Goal: Task Accomplishment & Management: Use online tool/utility

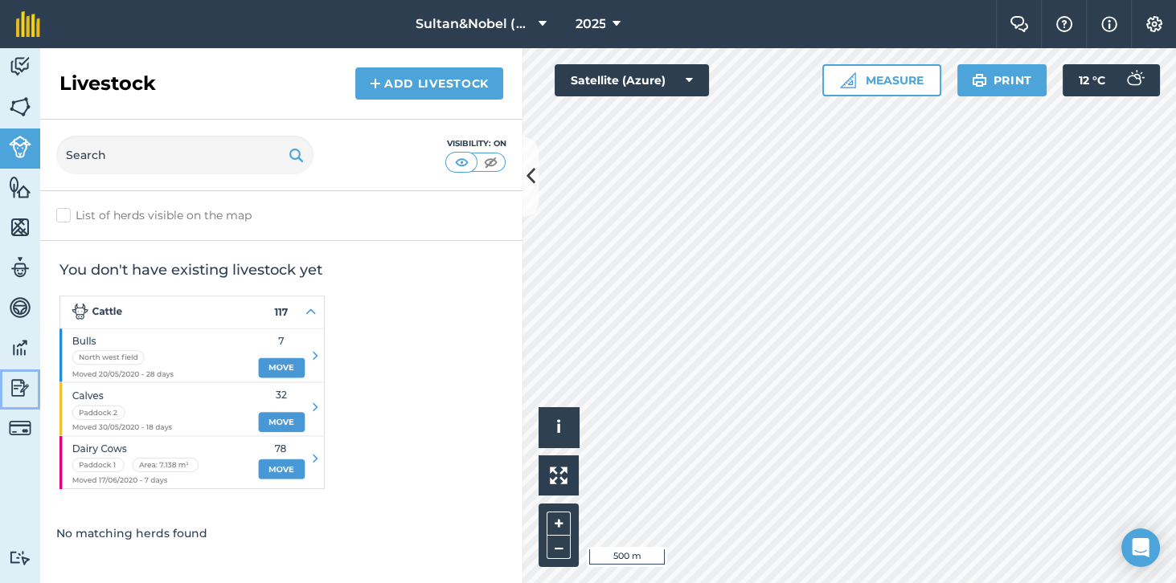
click at [17, 390] on img at bounding box center [20, 388] width 22 height 24
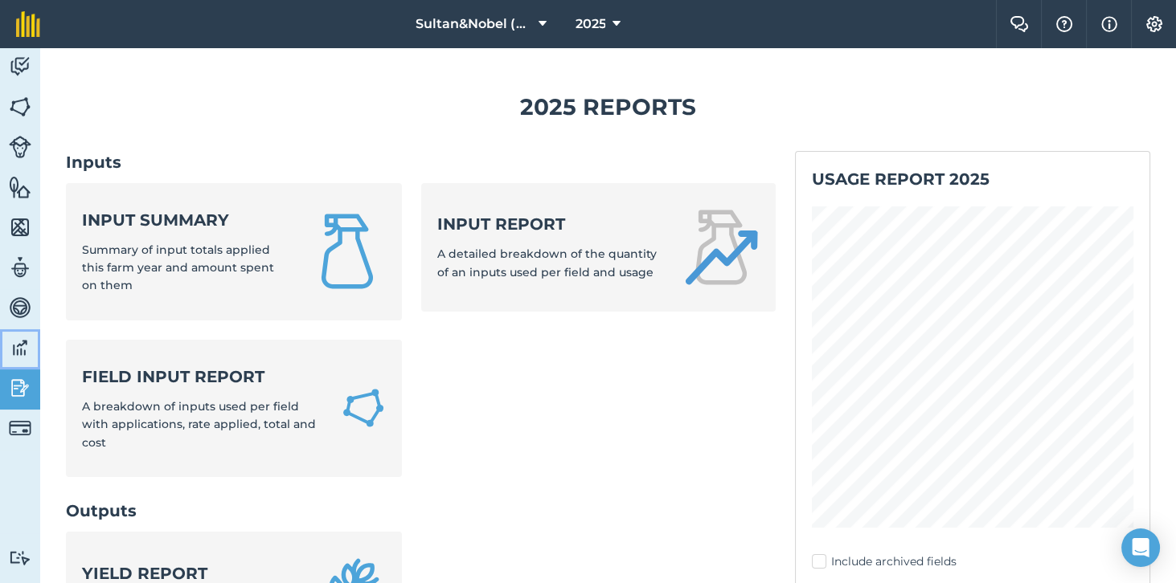
click at [18, 351] on img at bounding box center [20, 348] width 22 height 24
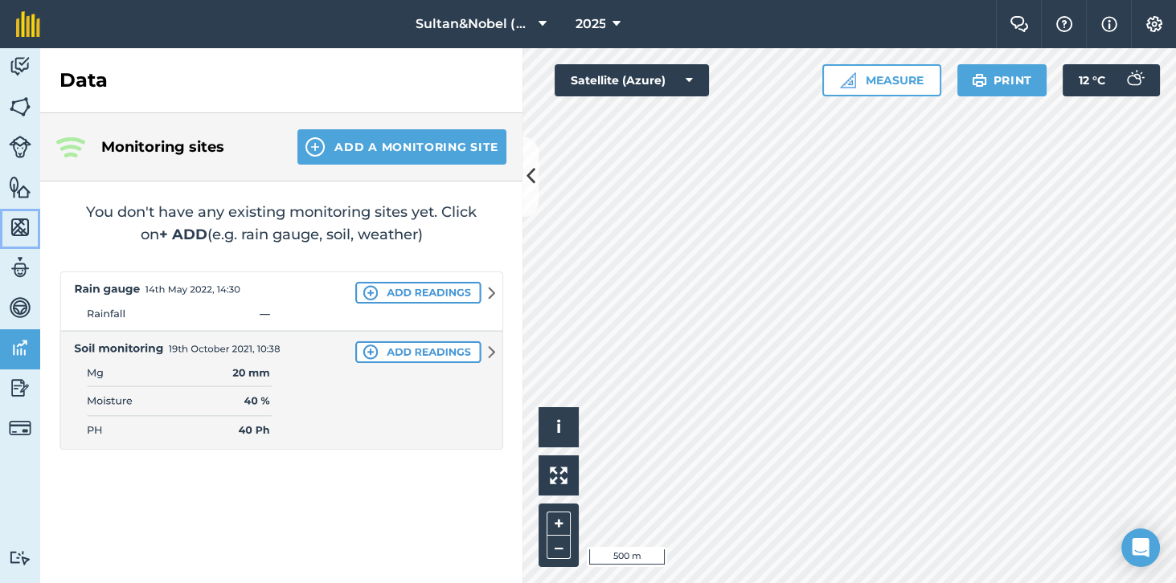
click at [23, 226] on img at bounding box center [20, 227] width 22 height 24
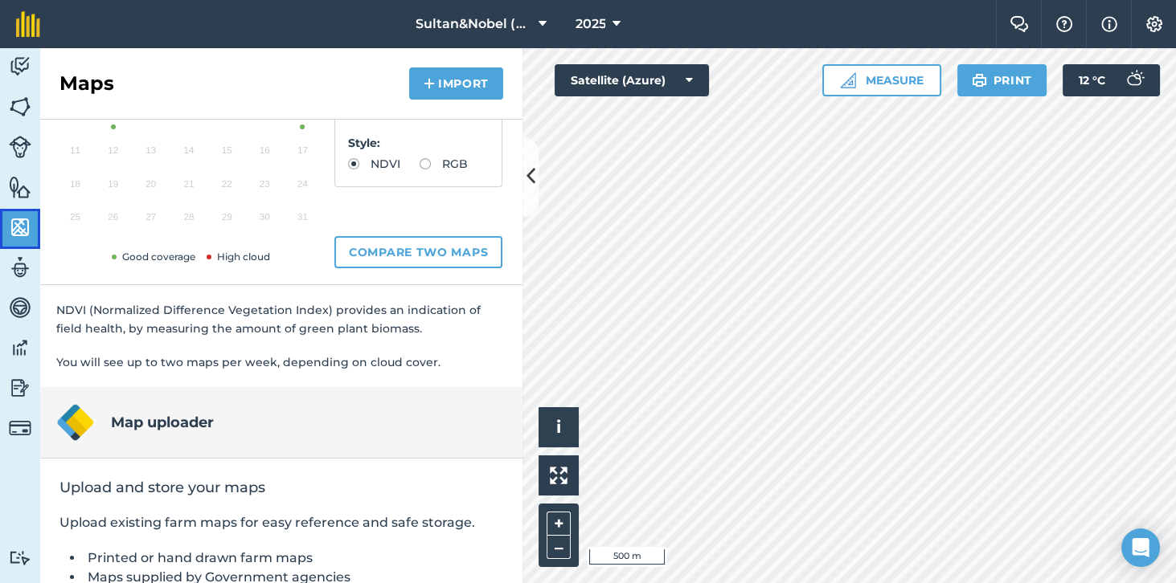
scroll to position [244, 0]
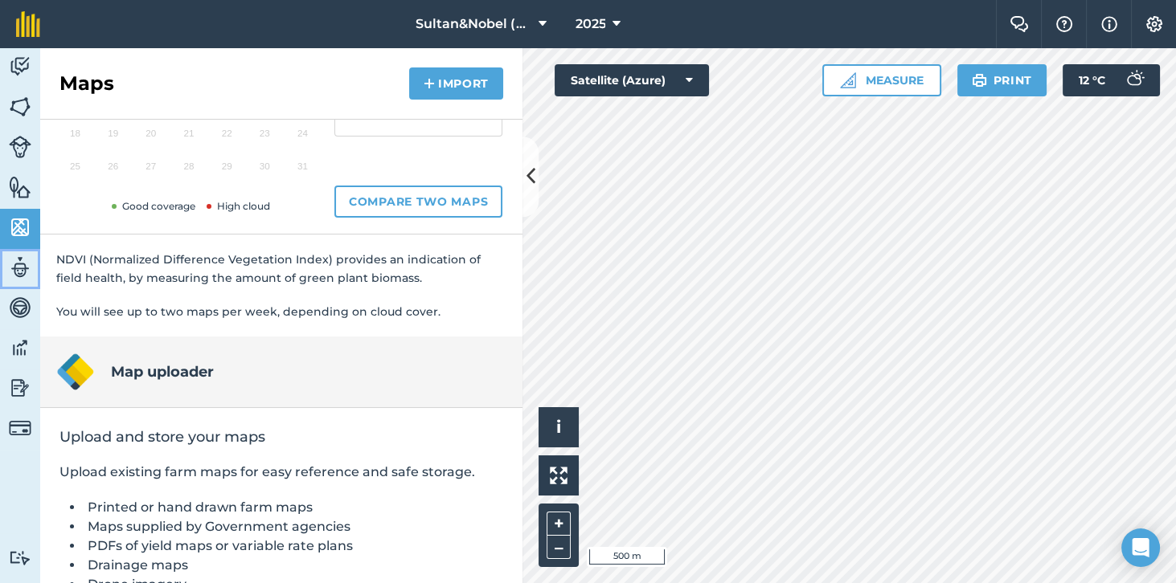
click at [10, 272] on img at bounding box center [20, 268] width 22 height 24
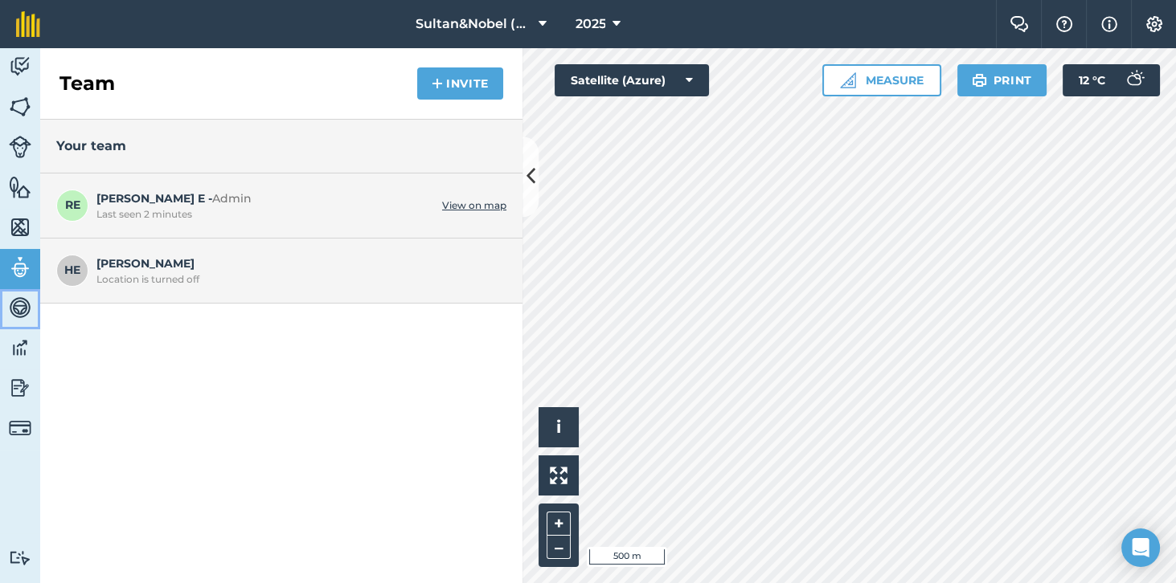
click at [22, 315] on img at bounding box center [20, 308] width 22 height 24
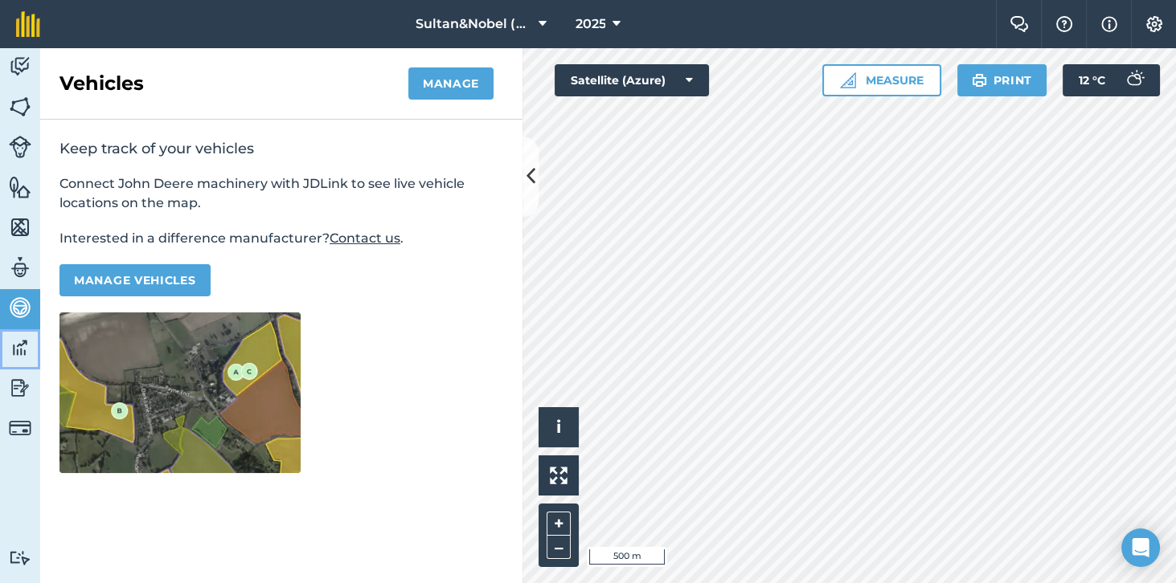
click at [13, 352] on img at bounding box center [20, 348] width 22 height 24
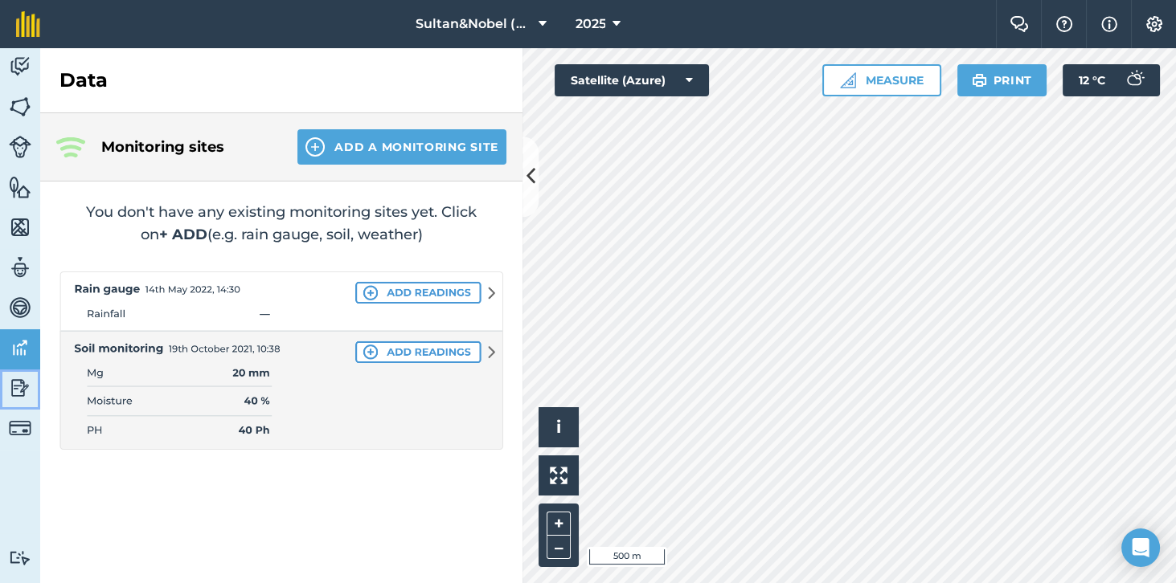
click at [20, 392] on img at bounding box center [20, 388] width 22 height 24
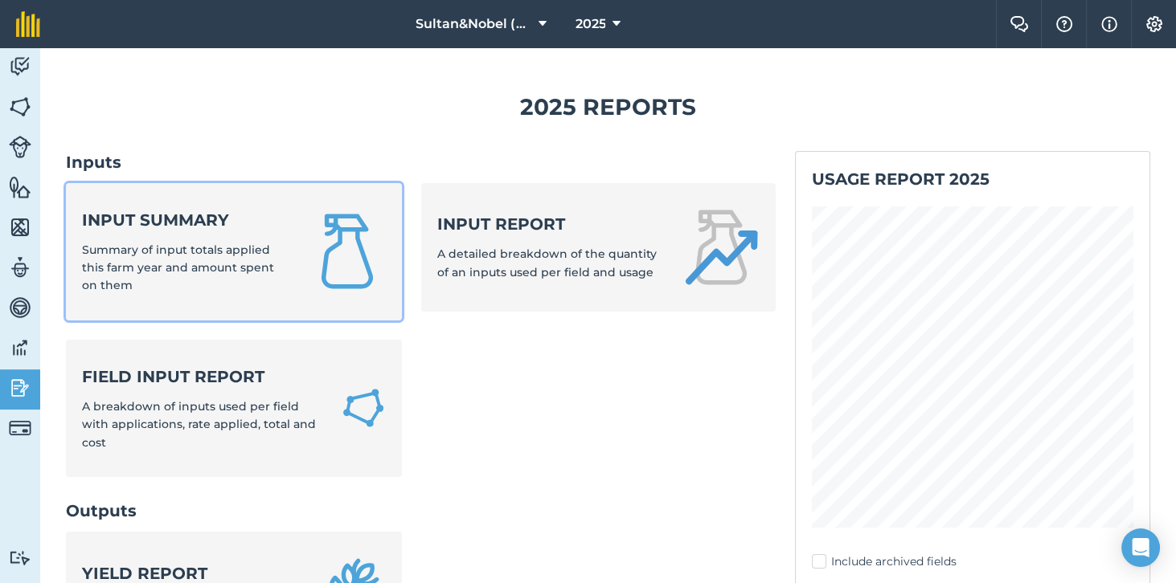
click at [168, 244] on span "Summary of input totals applied this farm year and amount spent on them" at bounding box center [178, 268] width 192 height 51
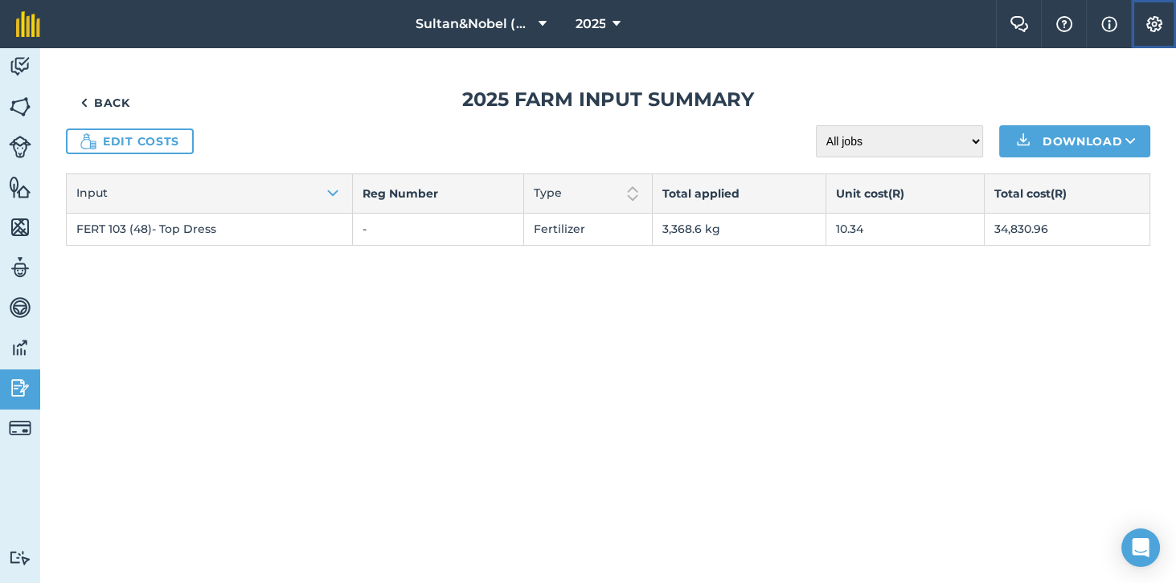
click at [1160, 24] on img at bounding box center [1153, 24] width 19 height 16
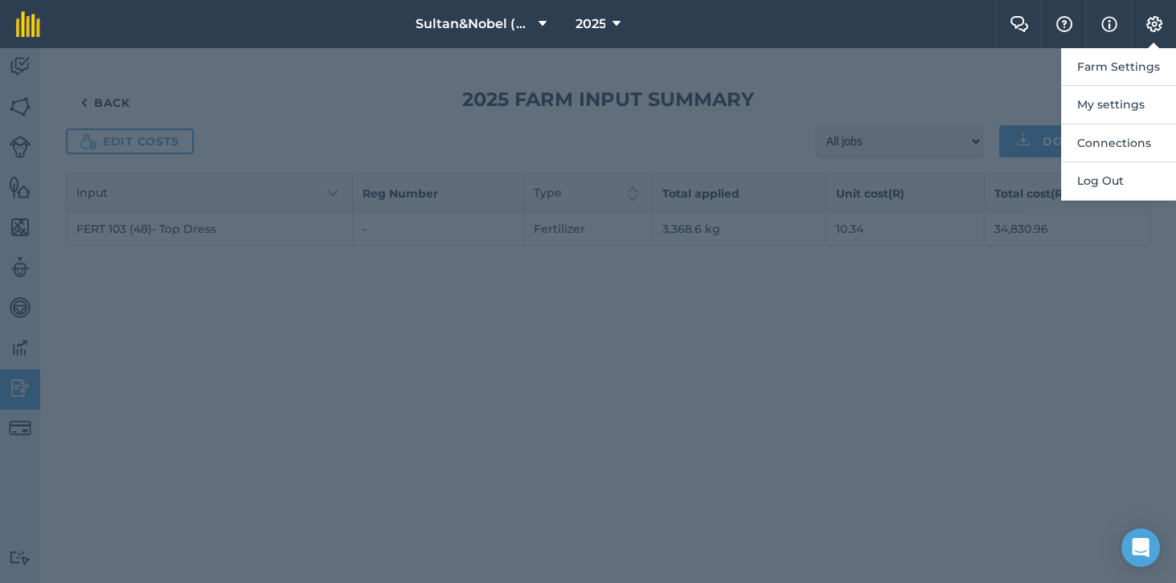
click at [967, 363] on div at bounding box center [588, 315] width 1176 height 535
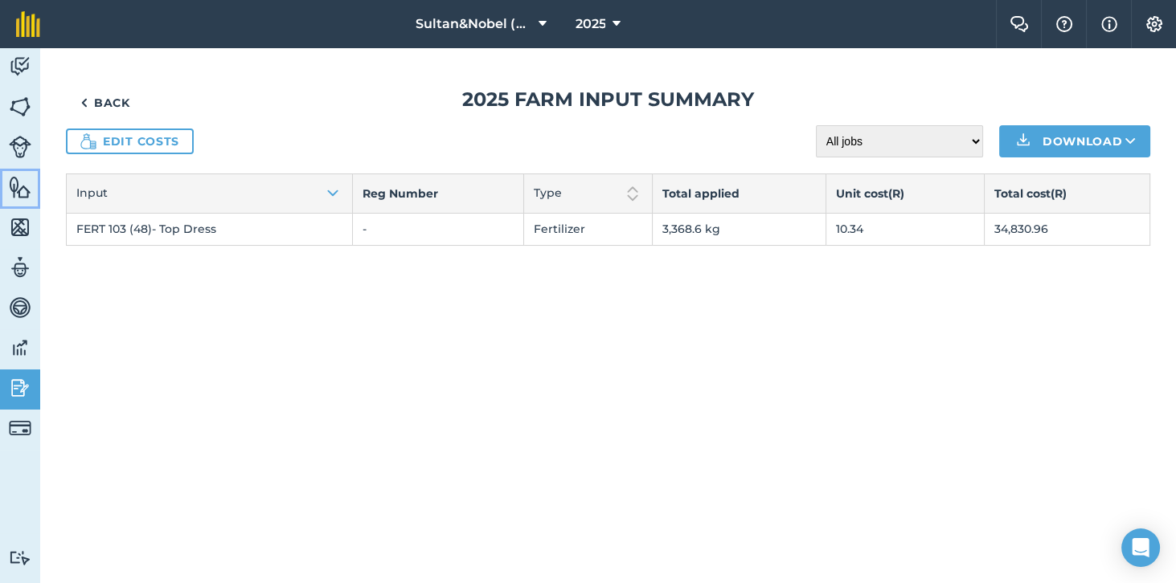
click at [22, 188] on img at bounding box center [20, 187] width 22 height 24
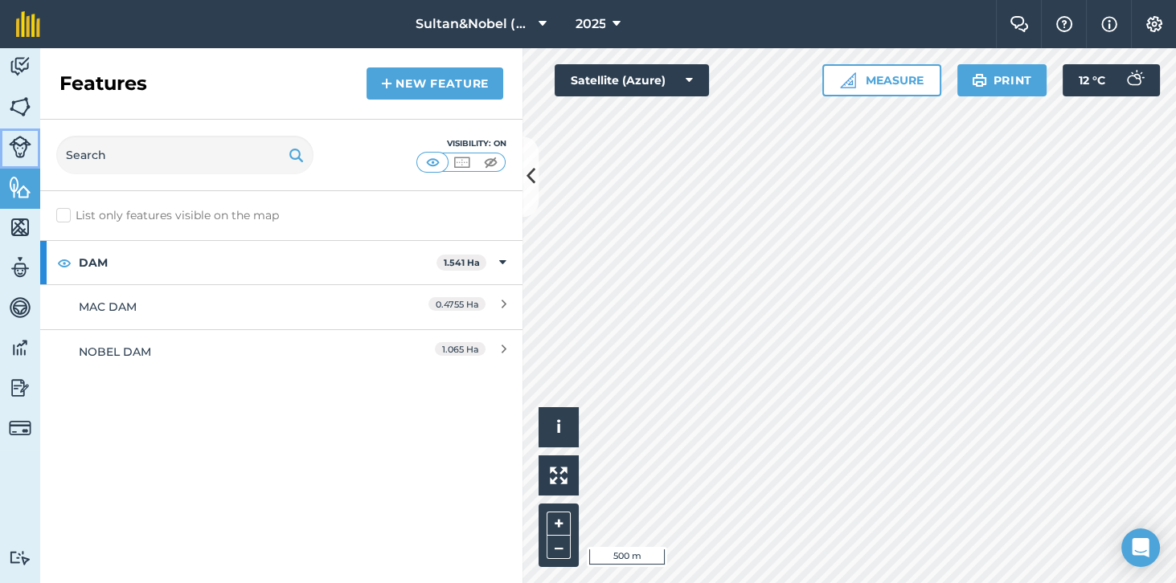
click at [27, 153] on img at bounding box center [20, 147] width 22 height 22
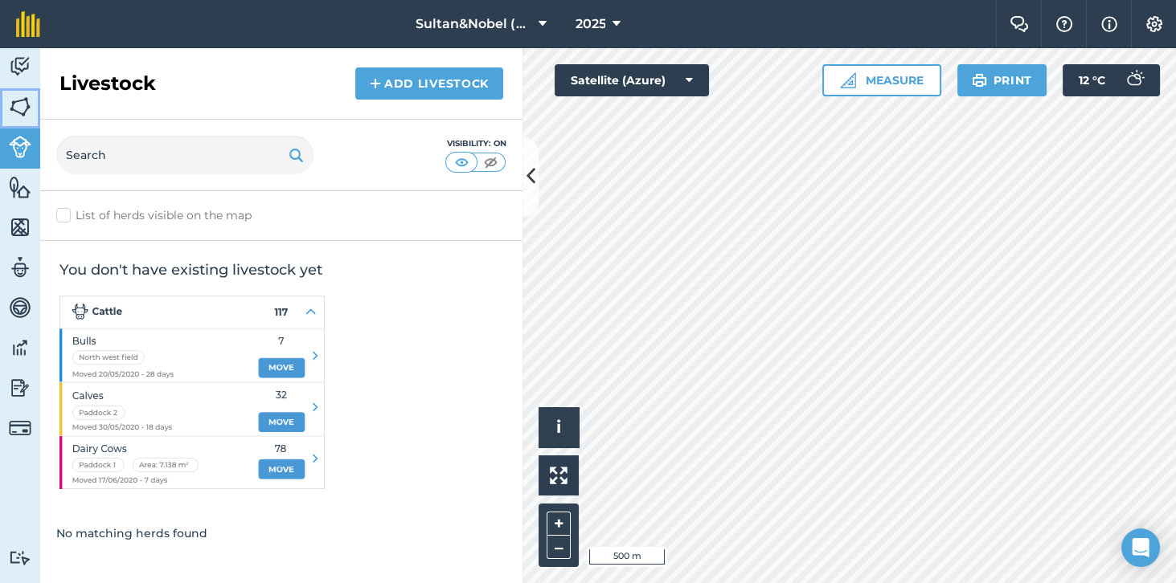
click at [17, 104] on img at bounding box center [20, 107] width 22 height 24
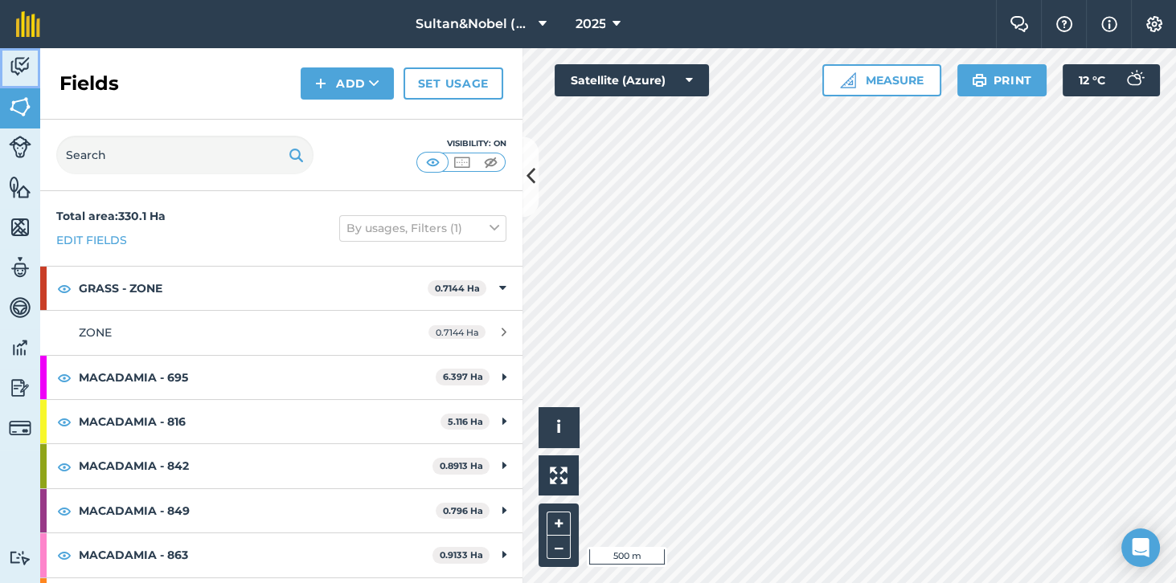
click at [16, 74] on img at bounding box center [20, 67] width 22 height 24
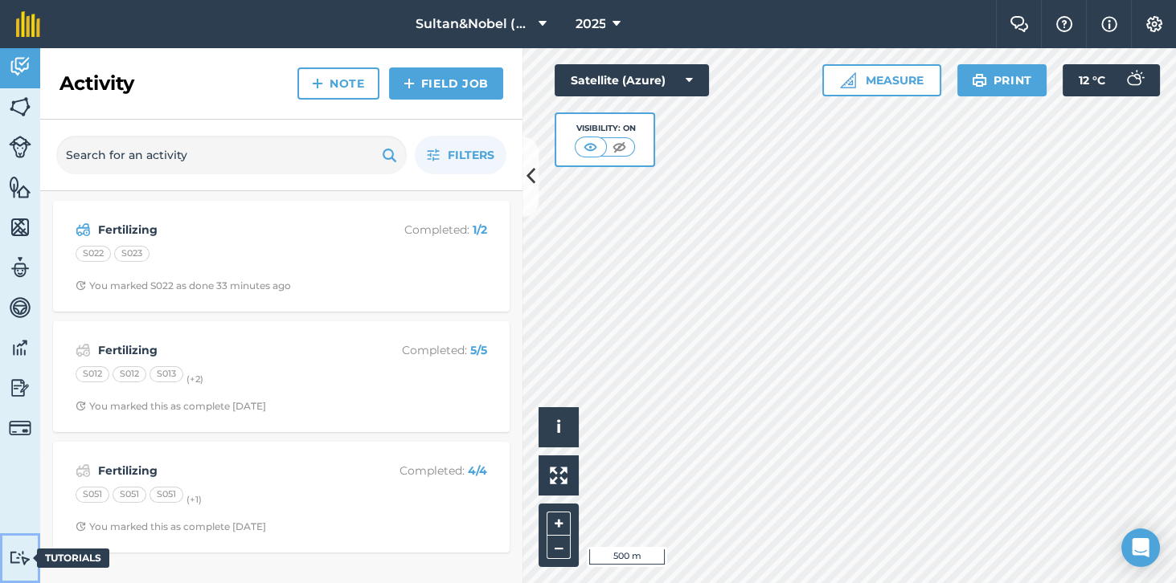
click at [25, 566] on img at bounding box center [20, 557] width 22 height 15
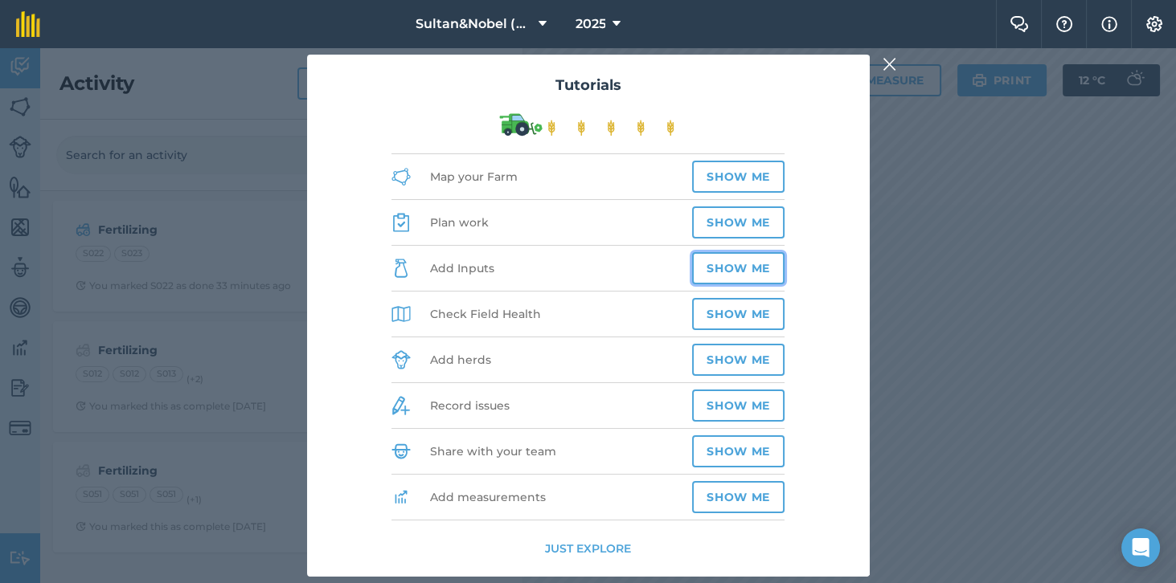
click at [746, 284] on button "Show me" at bounding box center [738, 268] width 92 height 32
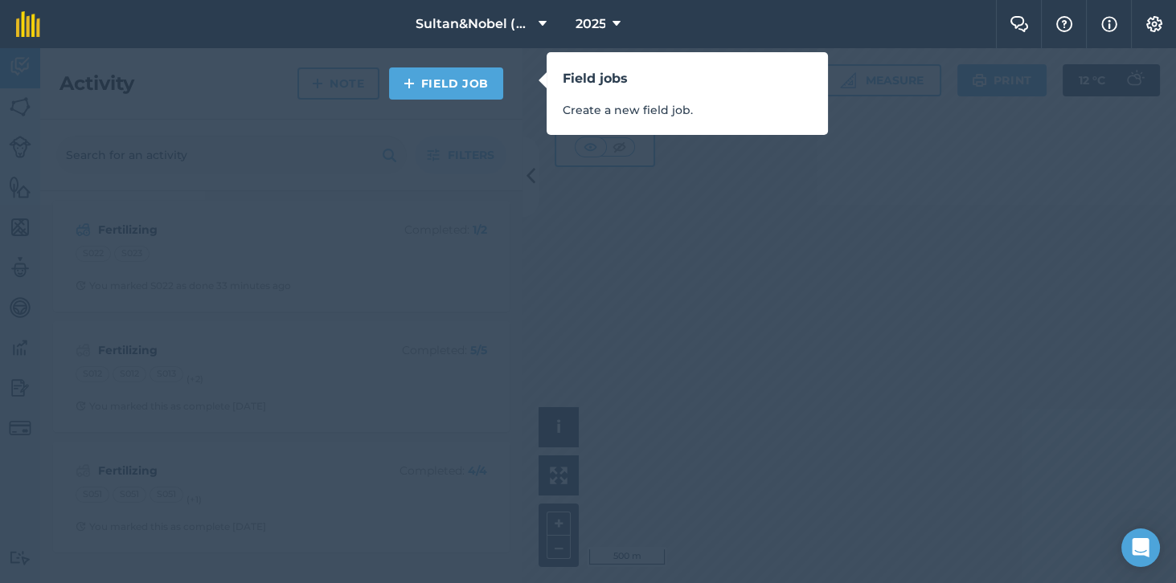
click at [619, 498] on div "Field jobs Create a new field job." at bounding box center [588, 291] width 1176 height 583
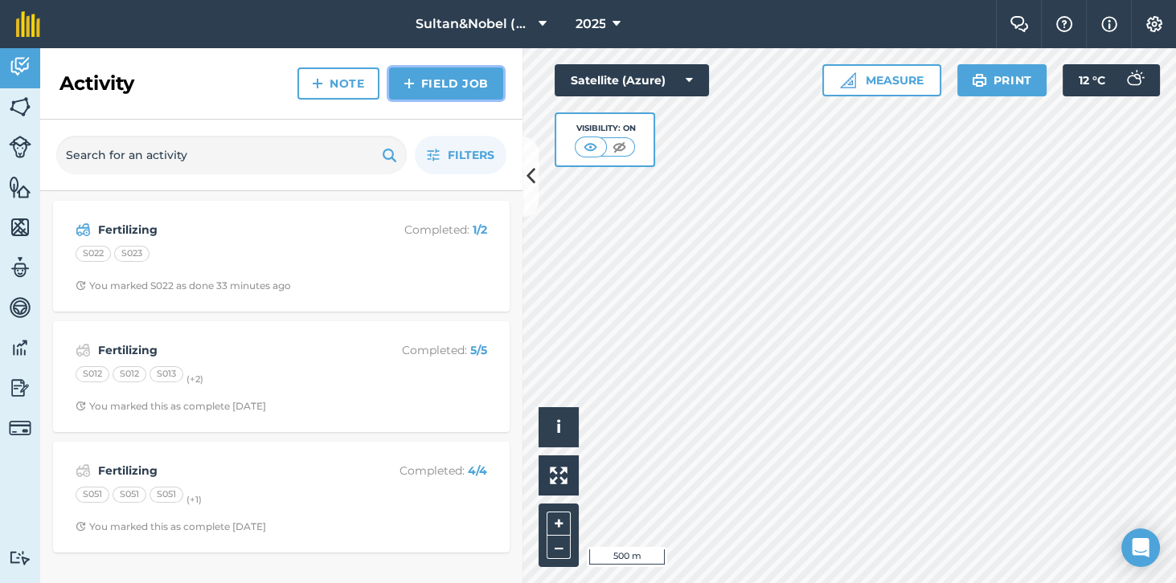
click at [459, 77] on link "Field Job" at bounding box center [446, 83] width 114 height 32
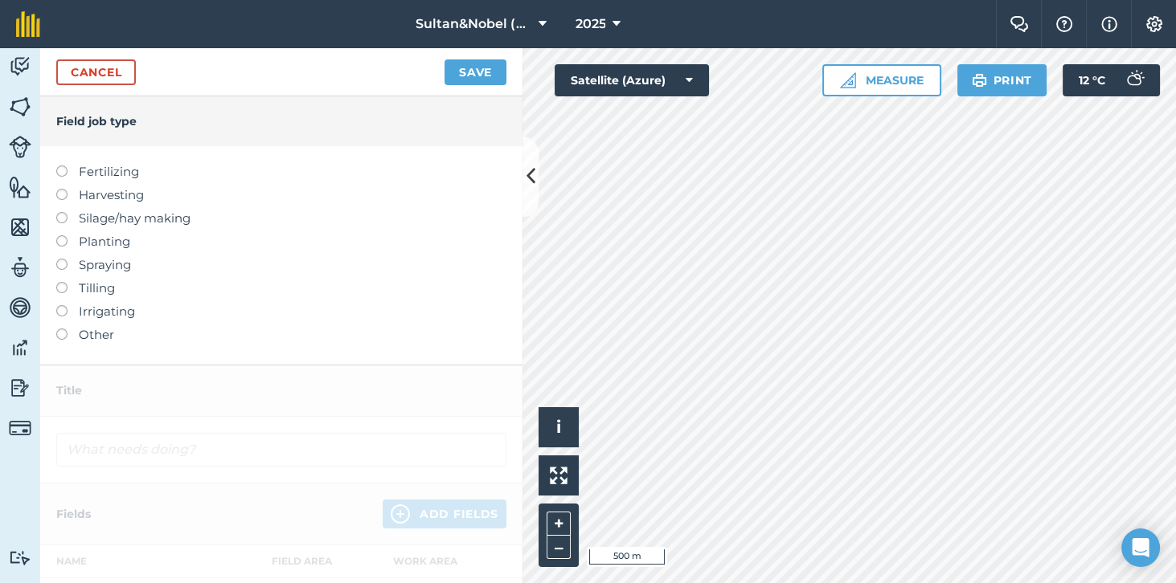
click at [69, 172] on label "Fertilizing" at bounding box center [281, 171] width 450 height 19
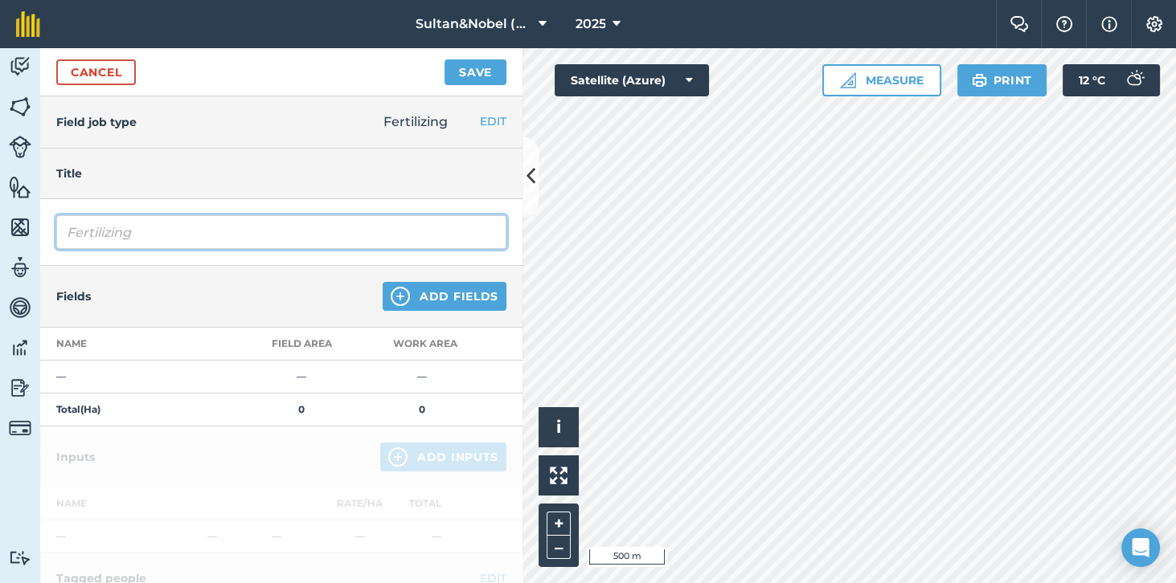
click at [166, 235] on input "Fertilizing" at bounding box center [281, 232] width 450 height 34
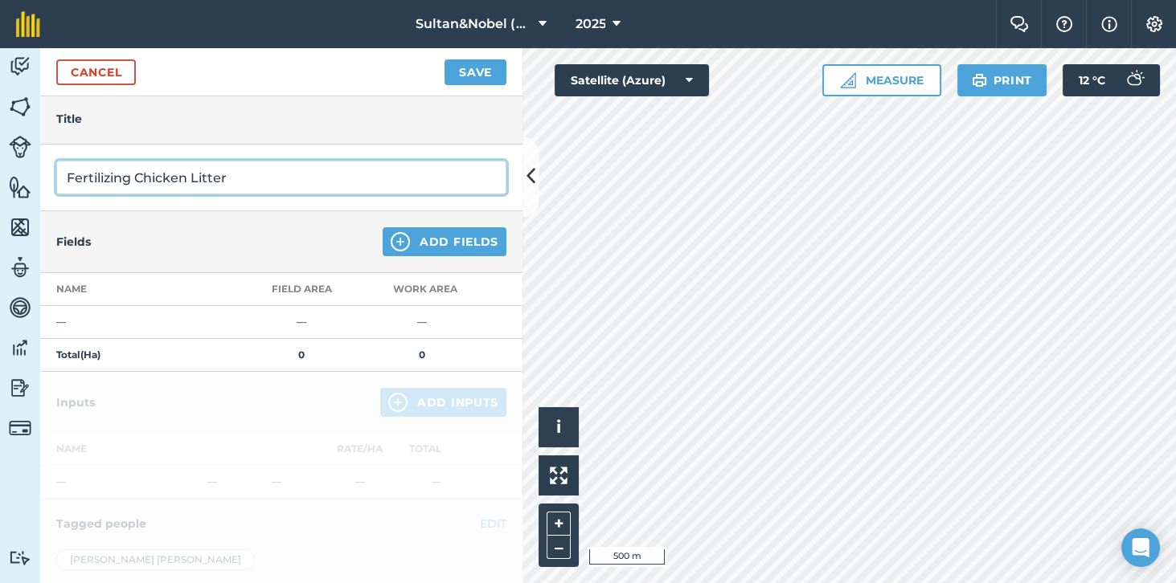
scroll to position [55, 0]
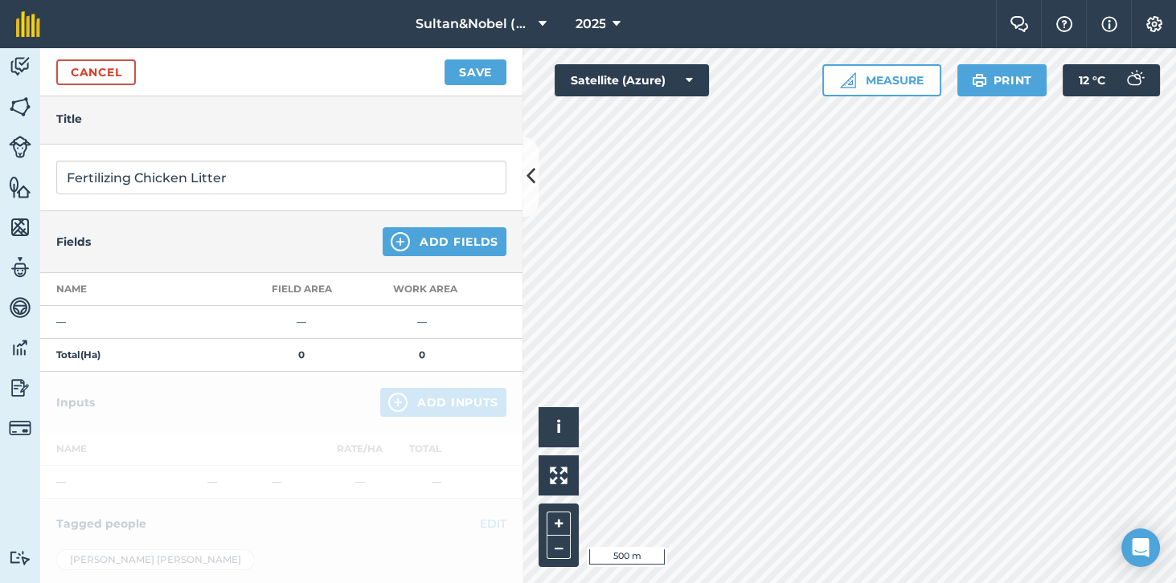
click at [132, 403] on div at bounding box center [281, 563] width 482 height 383
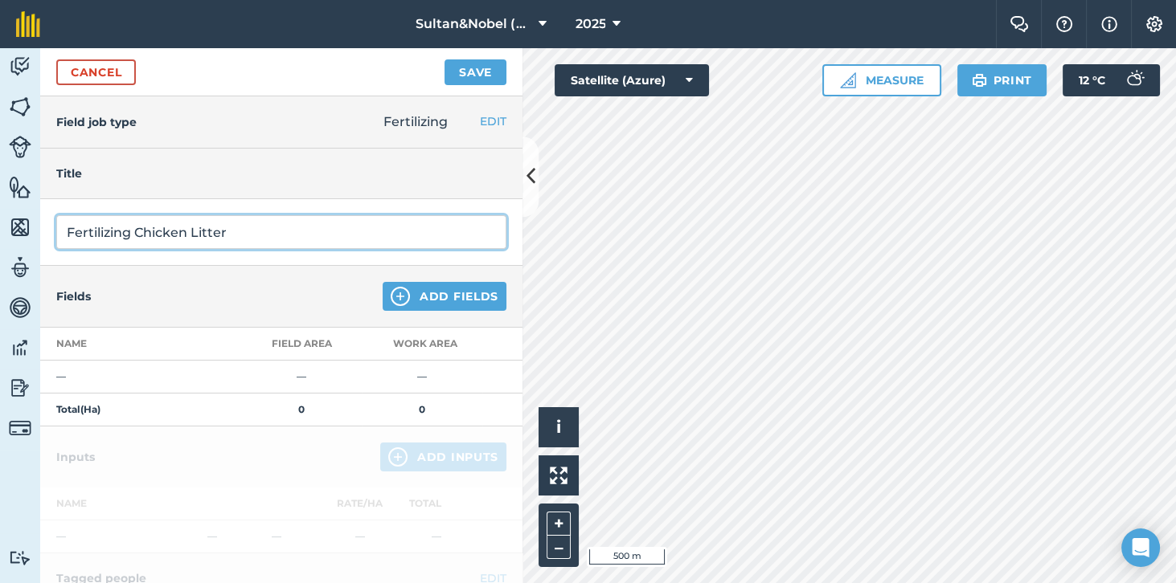
click at [262, 236] on input "Fertilizing Chicken Litter" at bounding box center [281, 232] width 450 height 34
type input "Fertilizing Chicken Litter"
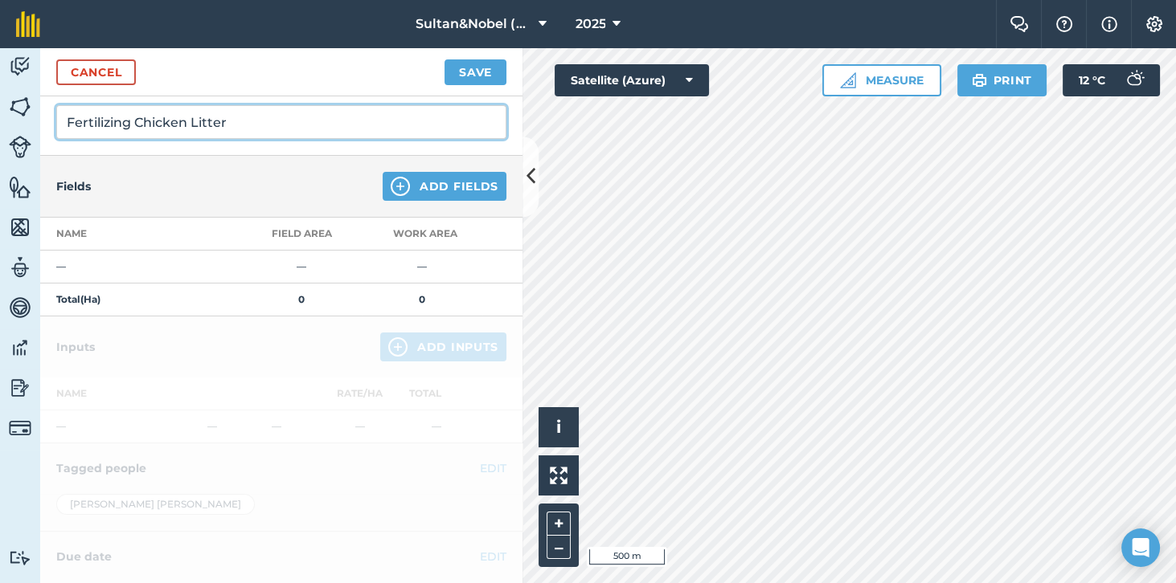
scroll to position [143, 0]
